Goal: Check status

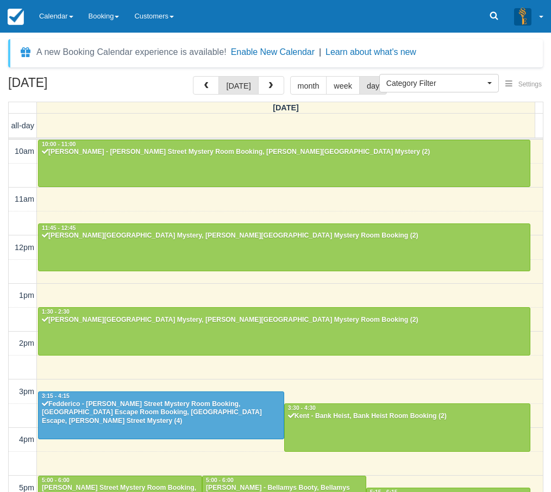
select select
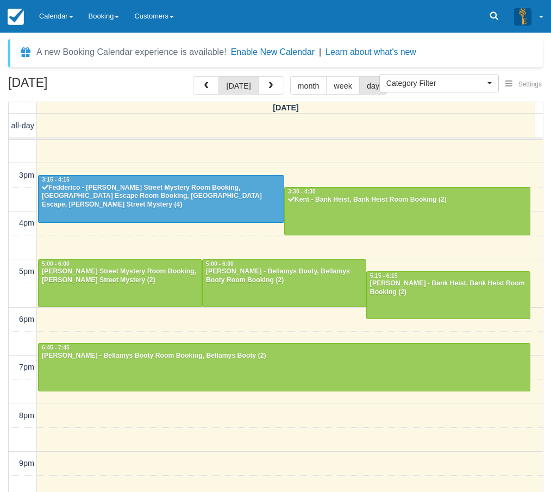
scroll to position [216, 0]
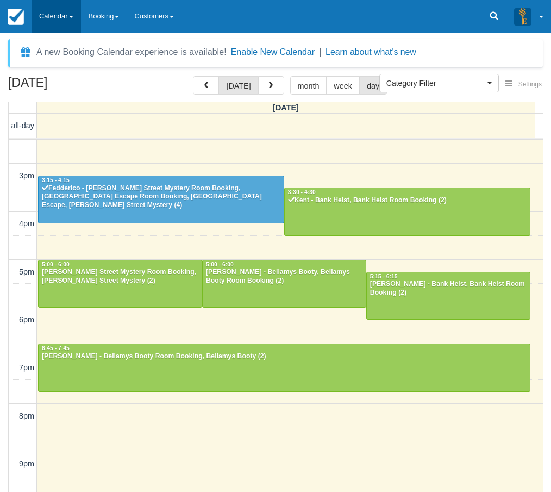
click at [55, 2] on link "Calendar" at bounding box center [56, 16] width 49 height 33
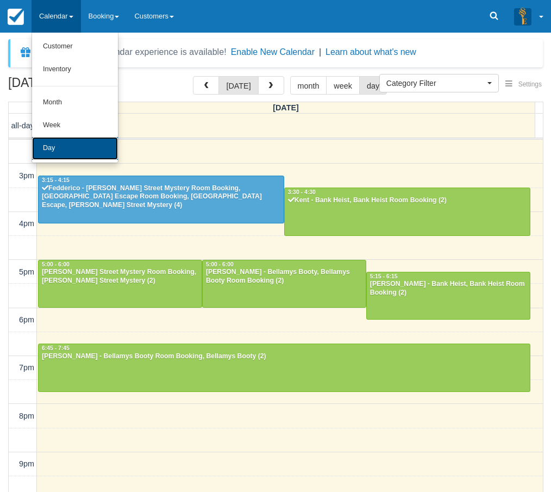
click at [62, 142] on link "Day" at bounding box center [75, 148] width 86 height 23
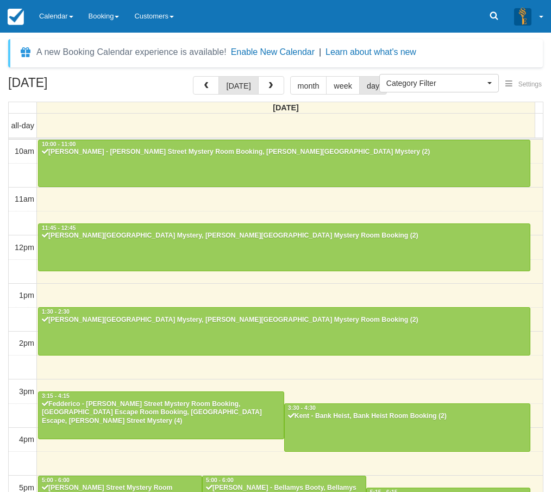
select select
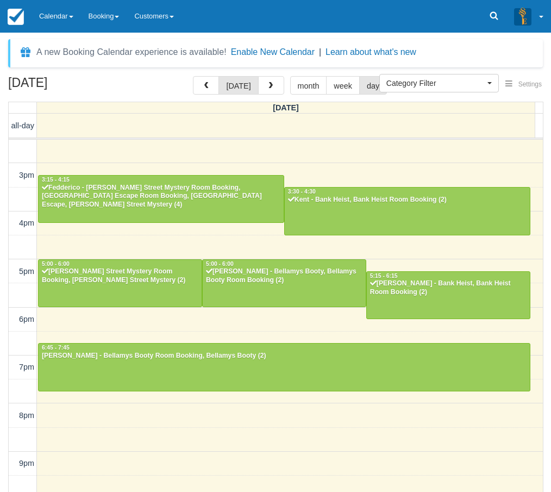
click at [6, 344] on div "October 11, 2025 today month week day Saturday all-day 10am 11am 12pm 1pm 2pm 3…" at bounding box center [275, 300] width 551 height 448
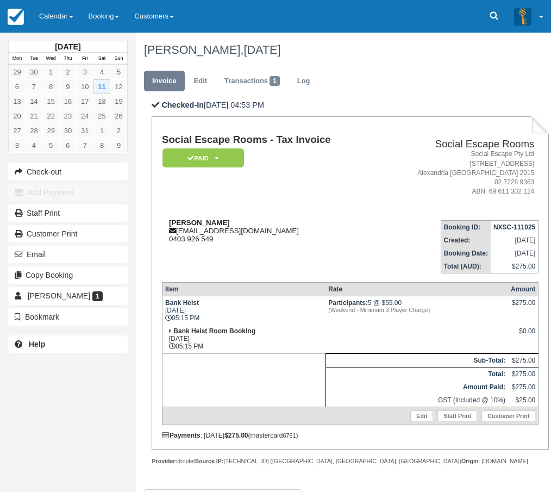
click at [178, 223] on strong "Zac Avramides" at bounding box center [199, 223] width 61 height 8
drag, startPoint x: 178, startPoint y: 223, endPoint x: 188, endPoint y: 224, distance: 10.3
click at [188, 224] on strong "Zac Avramides" at bounding box center [199, 223] width 61 height 8
copy strong "Zac Avramides"
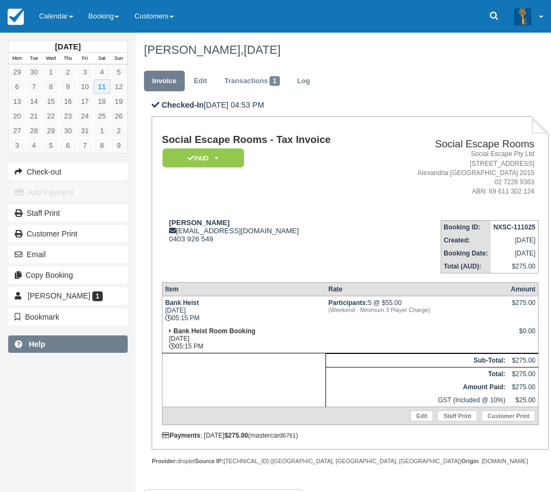
drag, startPoint x: 7, startPoint y: 384, endPoint x: 24, endPoint y: 344, distance: 43.6
click at [7, 384] on div "October 2025 Mon Tue Wed Thu Fri Sat Sun 29 30 1 2 3 4 5 6 7 8 9 10 11 12 13 14…" at bounding box center [68, 246] width 136 height 492
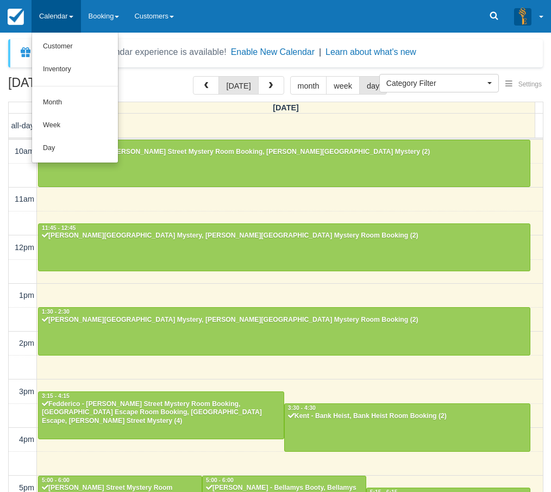
select select
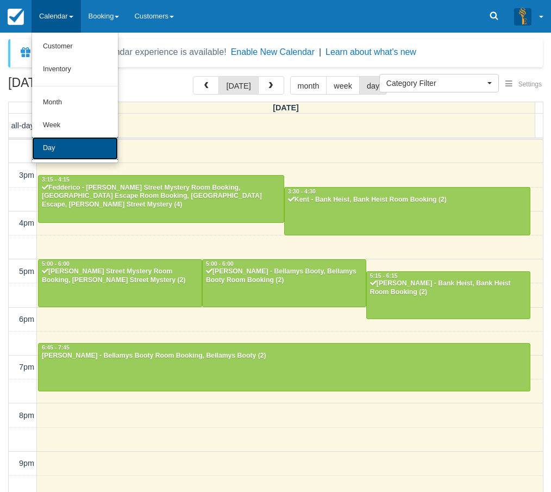
click at [54, 140] on link "Day" at bounding box center [75, 148] width 86 height 23
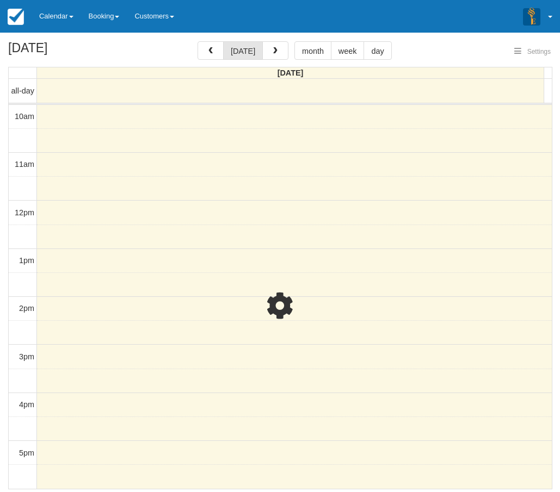
select select
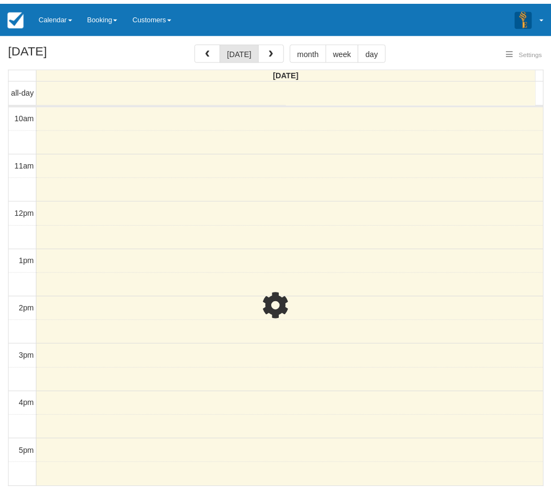
scroll to position [216, 0]
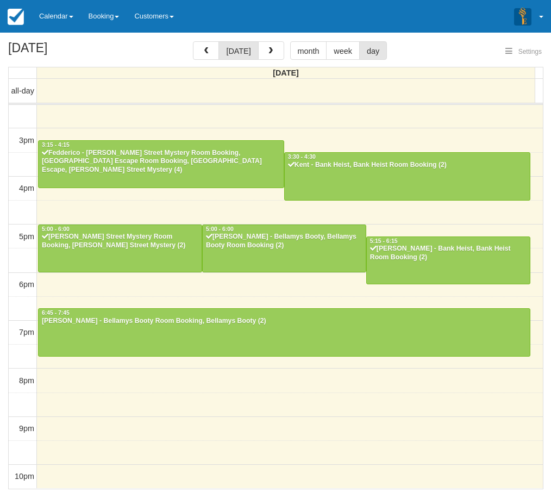
select select
